Goal: Task Accomplishment & Management: Use online tool/utility

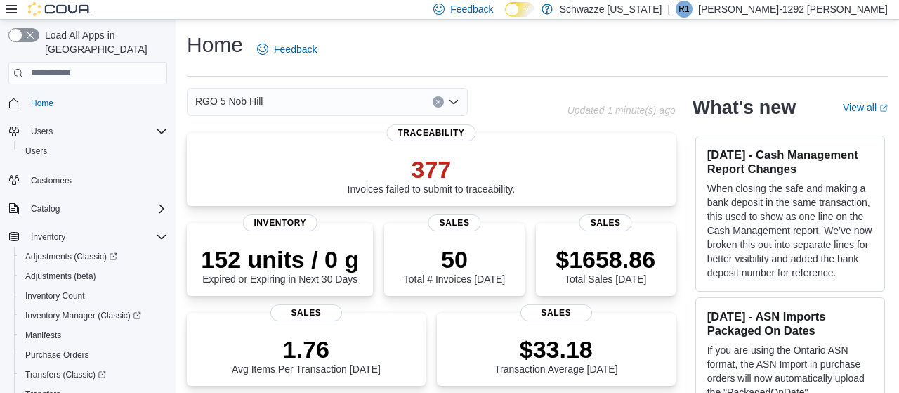
click at [158, 166] on div "Customers" at bounding box center [87, 179] width 159 height 26
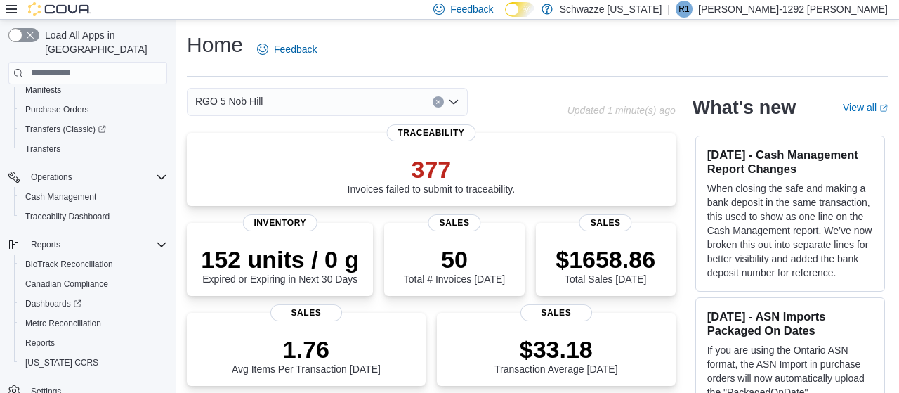
scroll to position [246, 0]
click at [44, 336] on span "Reports" at bounding box center [39, 341] width 29 height 11
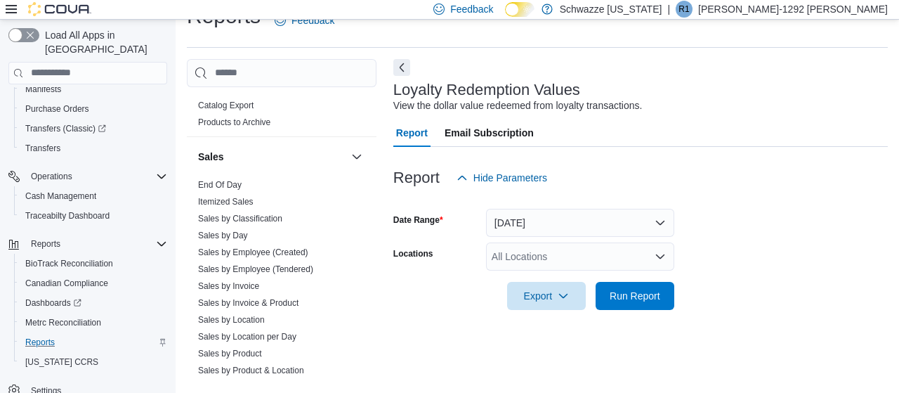
scroll to position [943, 0]
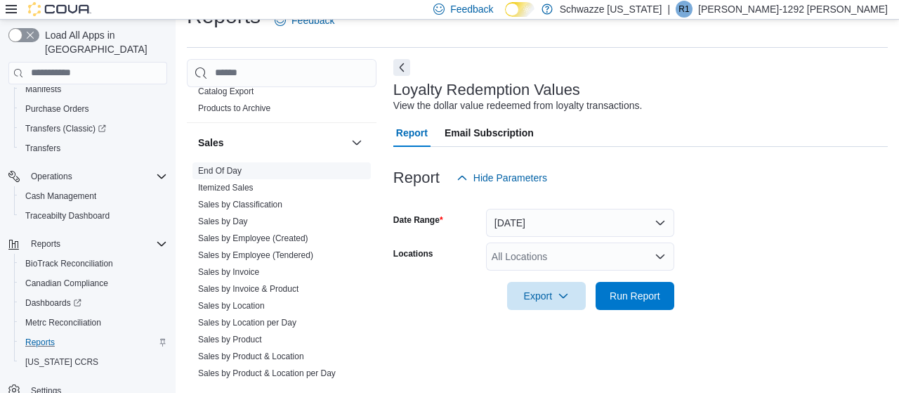
click at [240, 169] on link "End Of Day" at bounding box center [220, 171] width 44 height 10
click at [657, 252] on icon "Open list of options" at bounding box center [659, 256] width 11 height 11
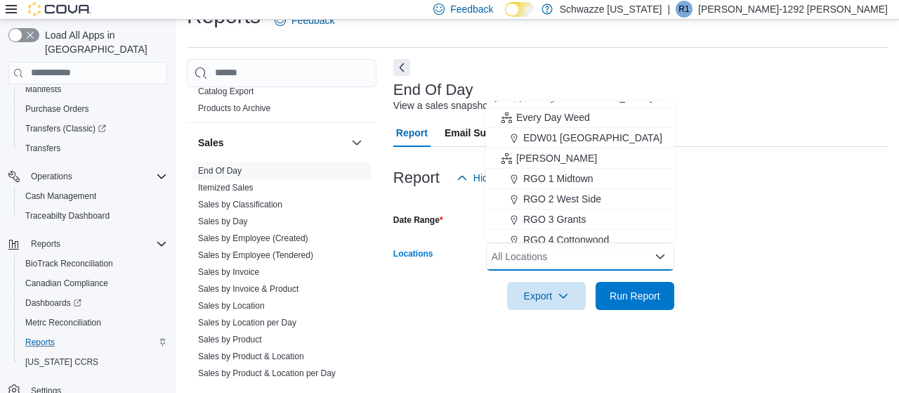
scroll to position [360, 0]
click at [595, 216] on div "RGO 5 Nob Hill" at bounding box center [579, 220] width 171 height 14
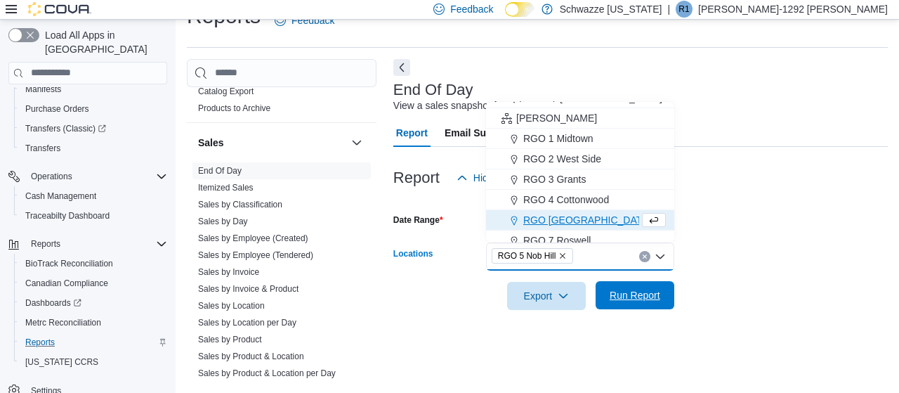
click at [646, 296] on span "Run Report" at bounding box center [635, 295] width 51 height 14
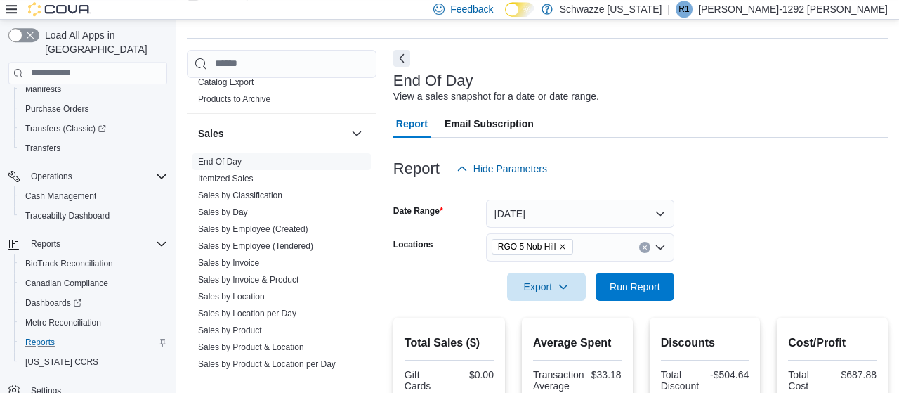
scroll to position [34, 0]
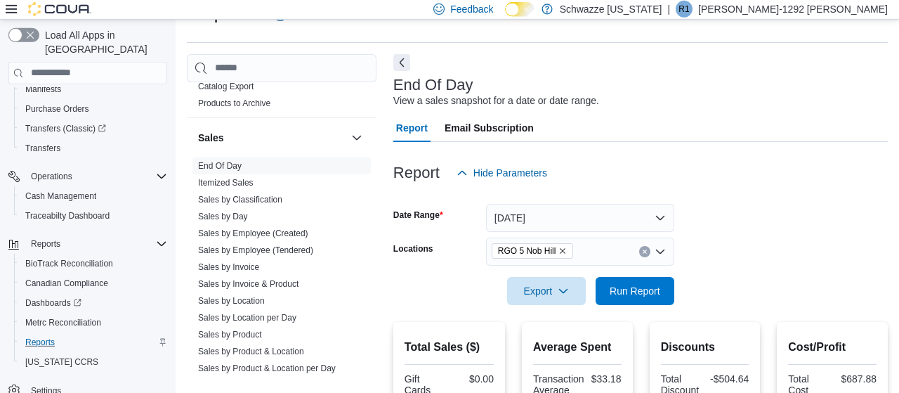
click at [647, 245] on div "RGO 5 Nob Hill" at bounding box center [580, 251] width 188 height 28
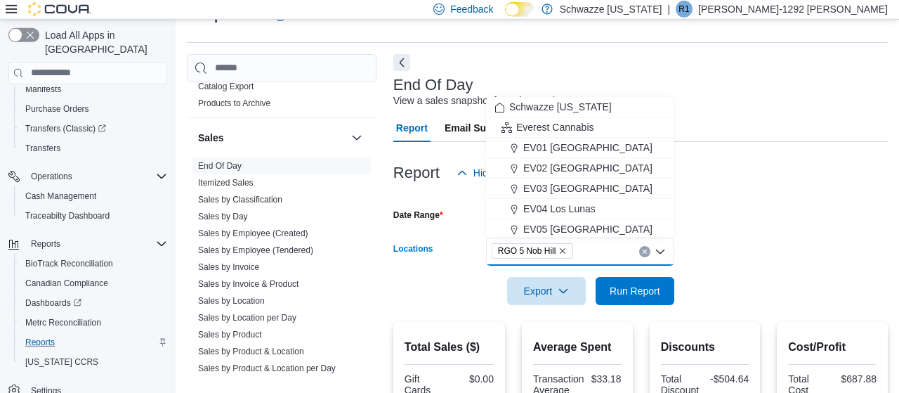
click at [643, 249] on icon "Clear input" at bounding box center [645, 252] width 6 height 6
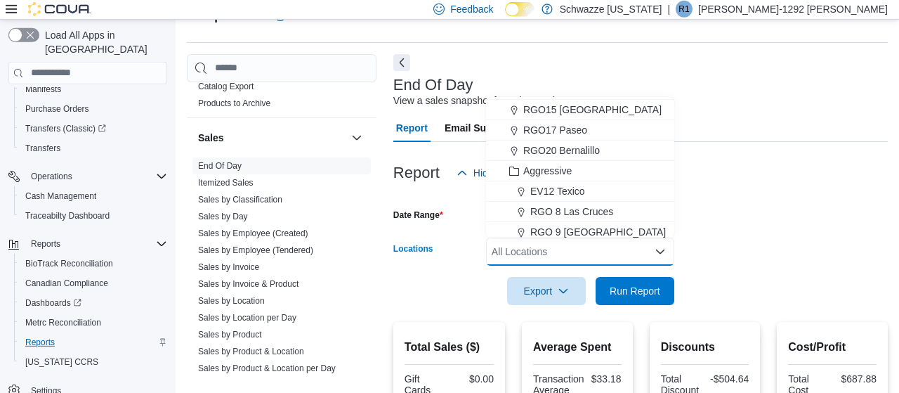
scroll to position [584, 0]
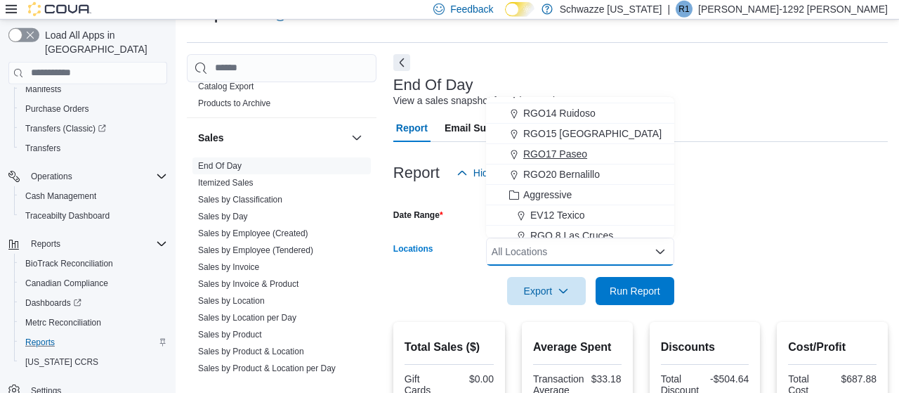
click at [574, 159] on span "RGO17 Paseo" at bounding box center [555, 154] width 64 height 14
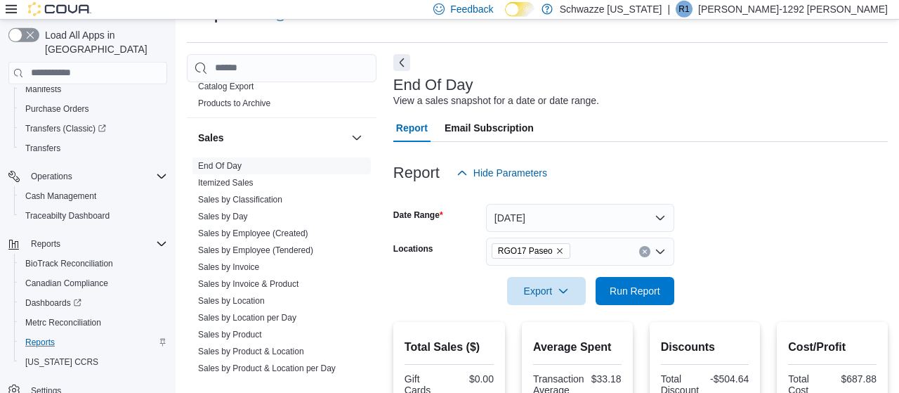
click at [713, 205] on form "Date Range [DATE] Locations RGO17 Paseo Export Run Report" at bounding box center [640, 246] width 494 height 118
click at [652, 279] on span "Run Report" at bounding box center [635, 290] width 62 height 28
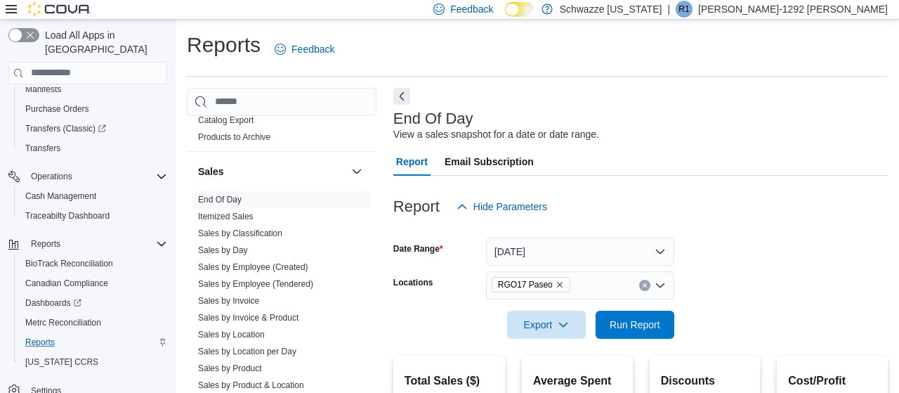
click at [644, 287] on icon "Clear input" at bounding box center [645, 285] width 6 height 6
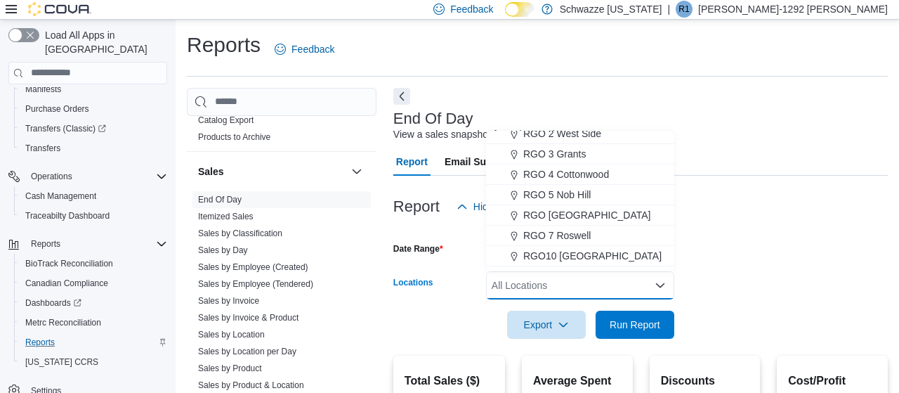
scroll to position [428, 0]
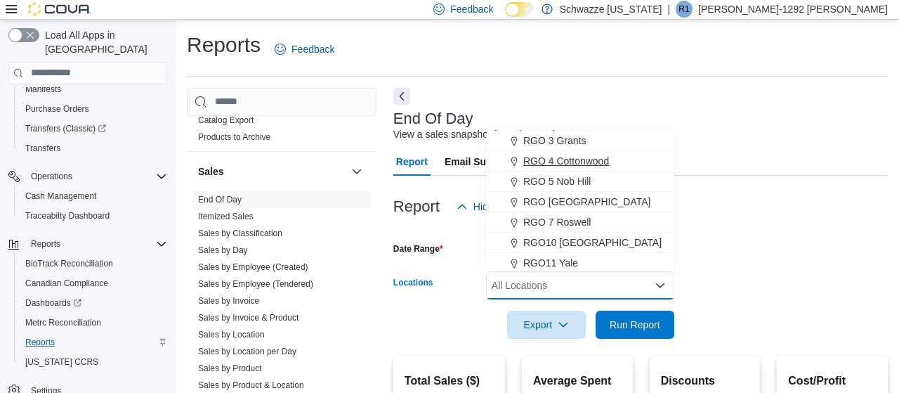
click at [591, 162] on span "RGO 4 Cottonwood" at bounding box center [566, 161] width 86 height 14
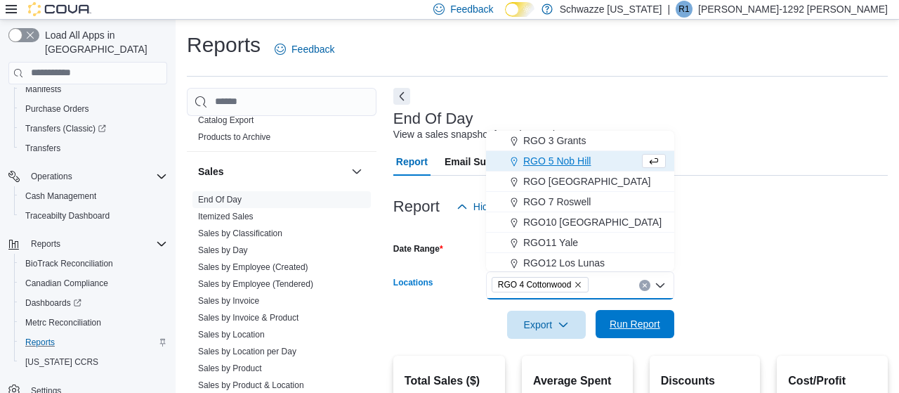
click at [631, 336] on span "Run Report" at bounding box center [635, 324] width 62 height 28
